Goal: Check status: Check status

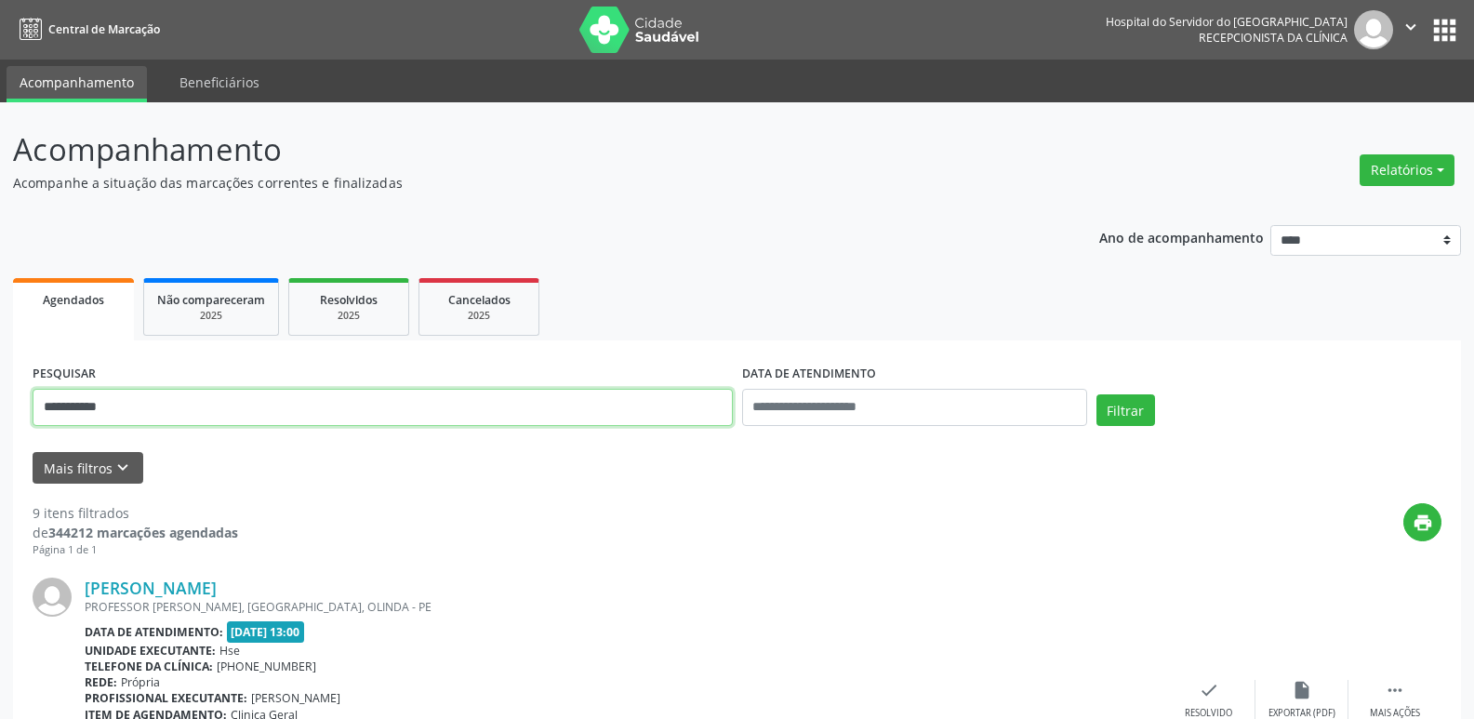
drag, startPoint x: 168, startPoint y: 404, endPoint x: 0, endPoint y: 479, distance: 184.0
drag, startPoint x: 152, startPoint y: 404, endPoint x: 0, endPoint y: 394, distance: 151.9
type input "**********"
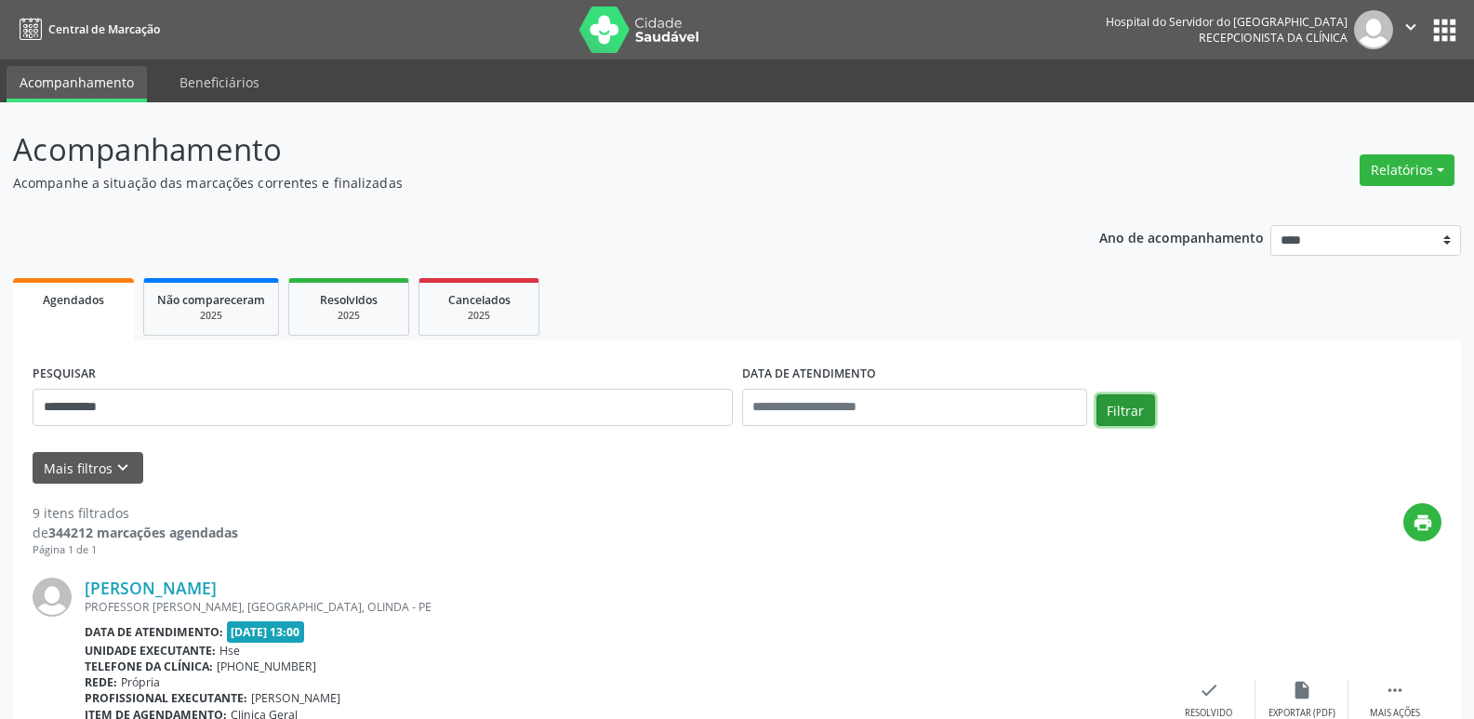
click at [1136, 411] on button "Filtrar" at bounding box center [1125, 410] width 59 height 32
click at [1422, 160] on button "Relatórios" at bounding box center [1406, 170] width 95 height 32
click at [1364, 203] on link "Agendamentos" at bounding box center [1355, 210] width 200 height 26
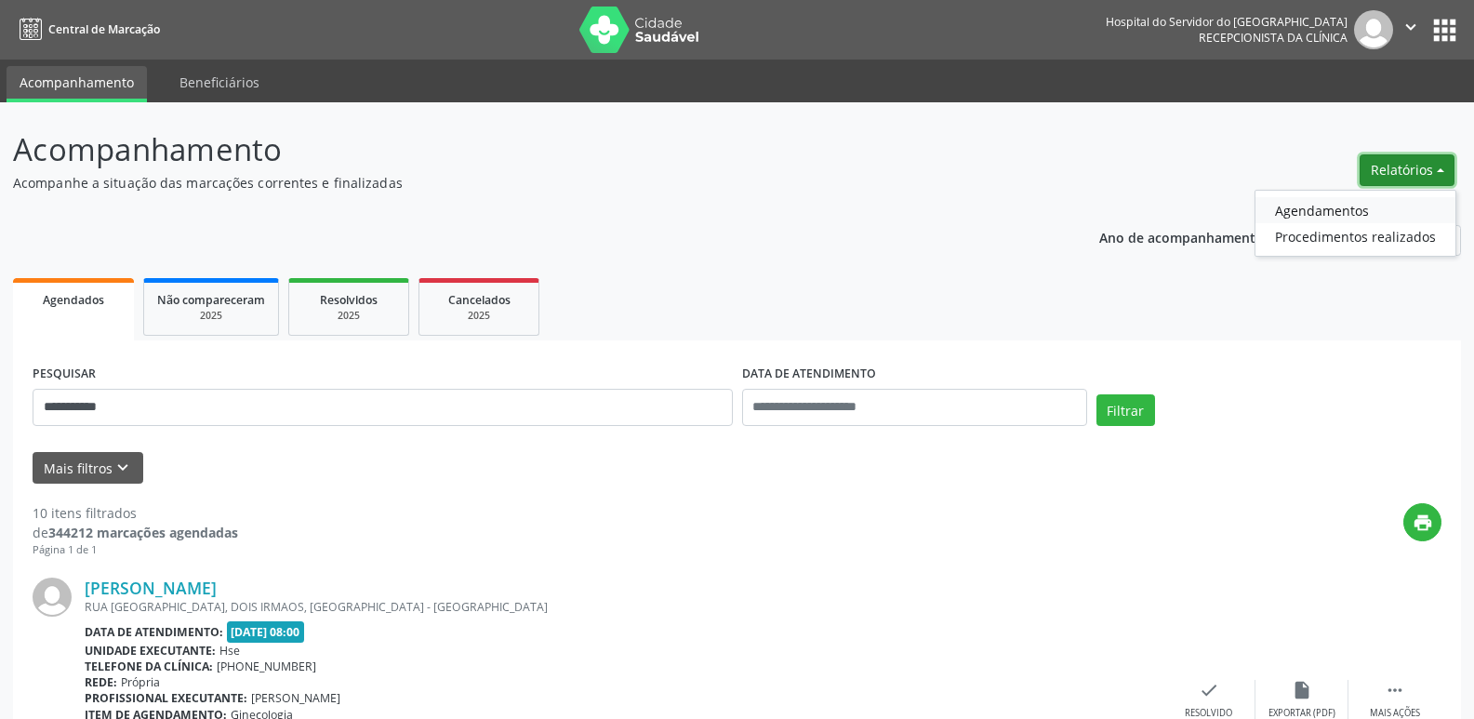
select select "*"
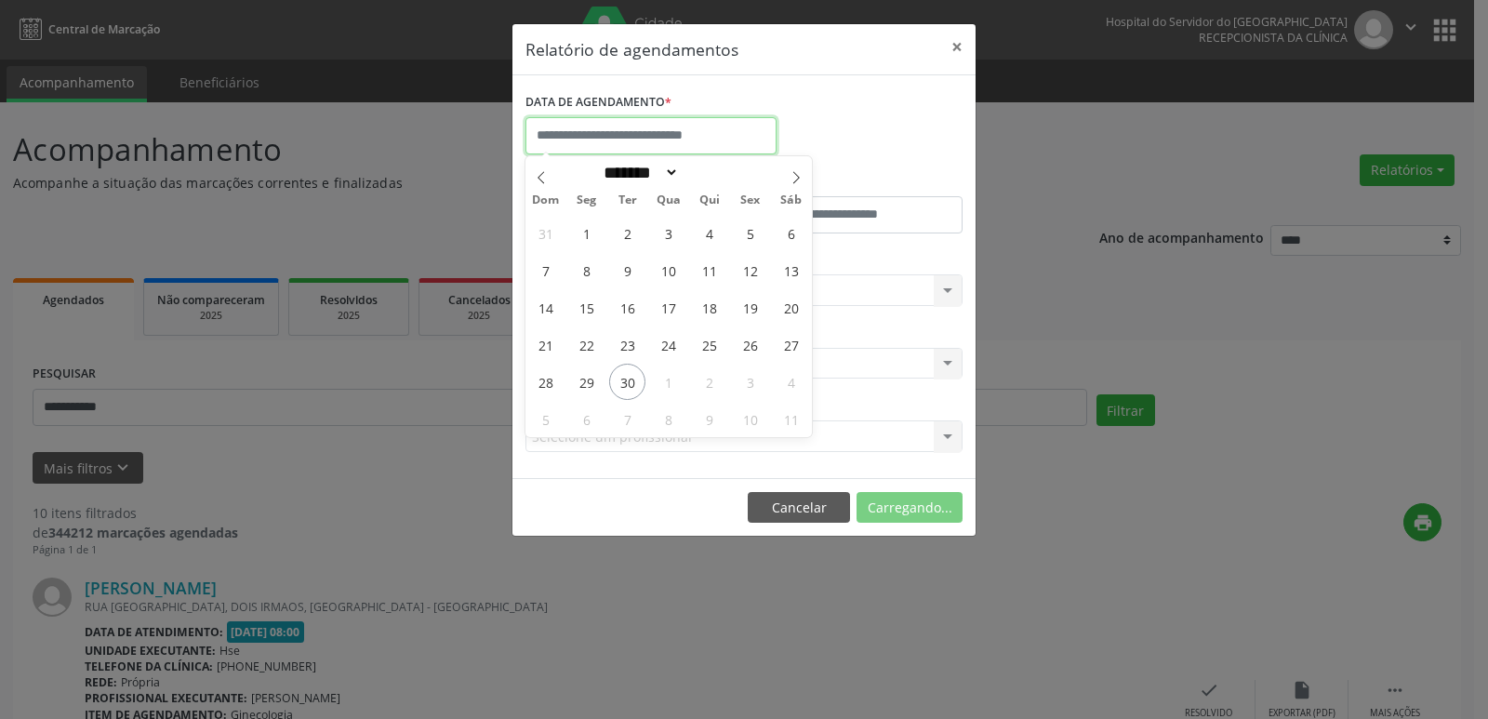
click at [639, 130] on input "text" at bounding box center [650, 135] width 251 height 37
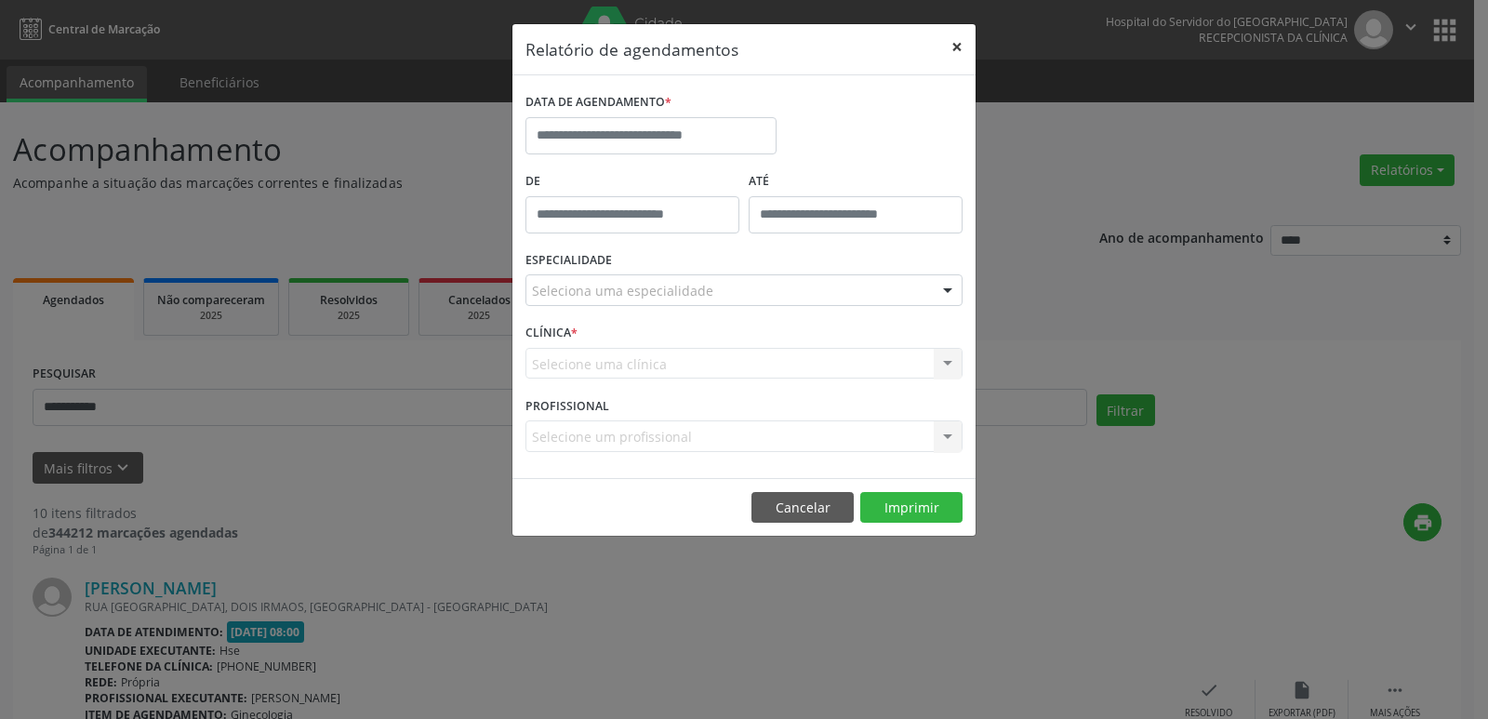
click at [955, 47] on button "×" at bounding box center [956, 47] width 37 height 46
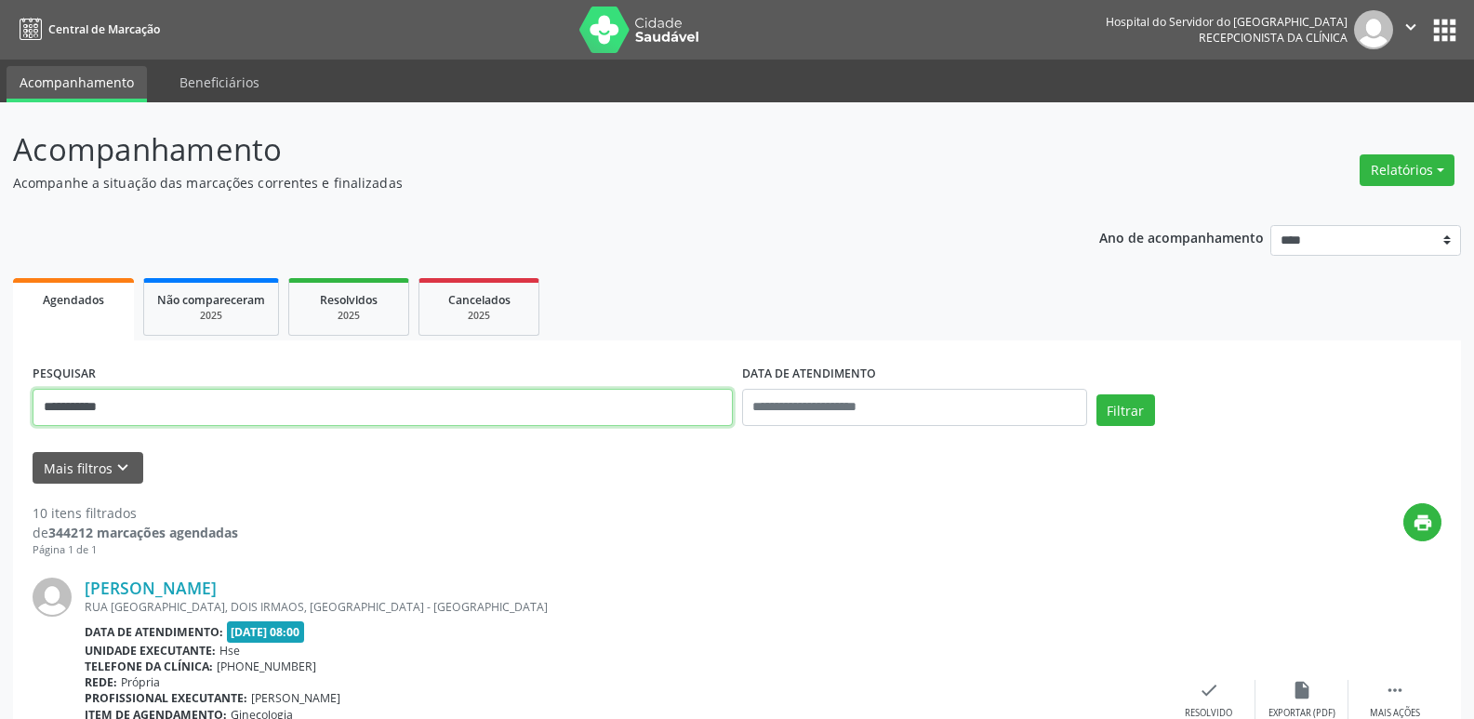
drag, startPoint x: 229, startPoint y: 419, endPoint x: 0, endPoint y: 475, distance: 235.4
